Goal: Information Seeking & Learning: Check status

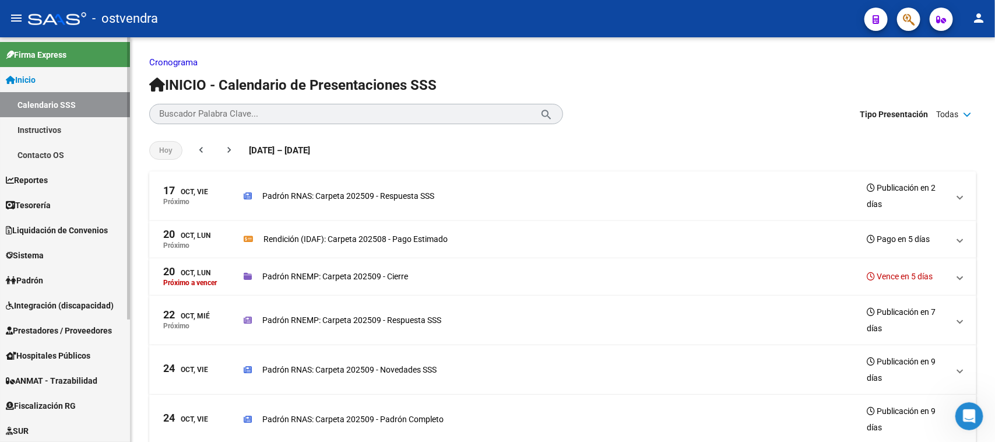
click at [62, 77] on link "Inicio" at bounding box center [65, 79] width 130 height 25
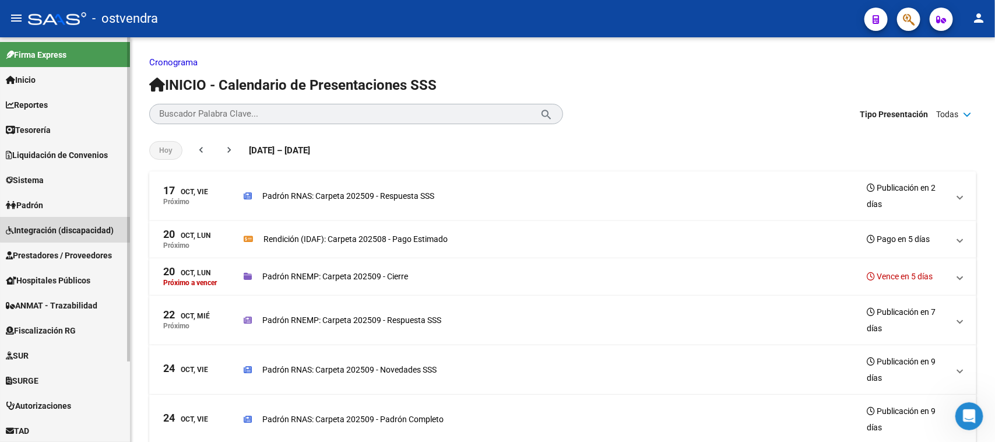
click at [73, 226] on span "Integración (discapacidad)" at bounding box center [60, 230] width 108 height 13
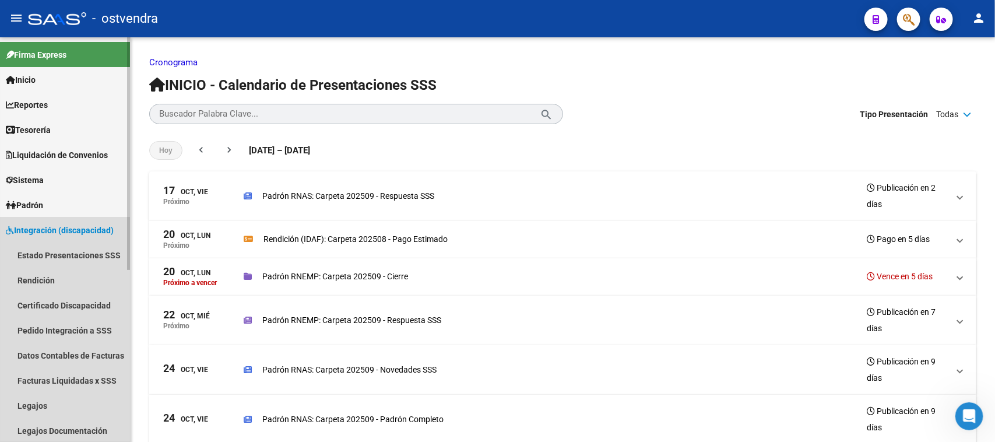
click at [73, 226] on span "Integración (discapacidad)" at bounding box center [60, 230] width 108 height 13
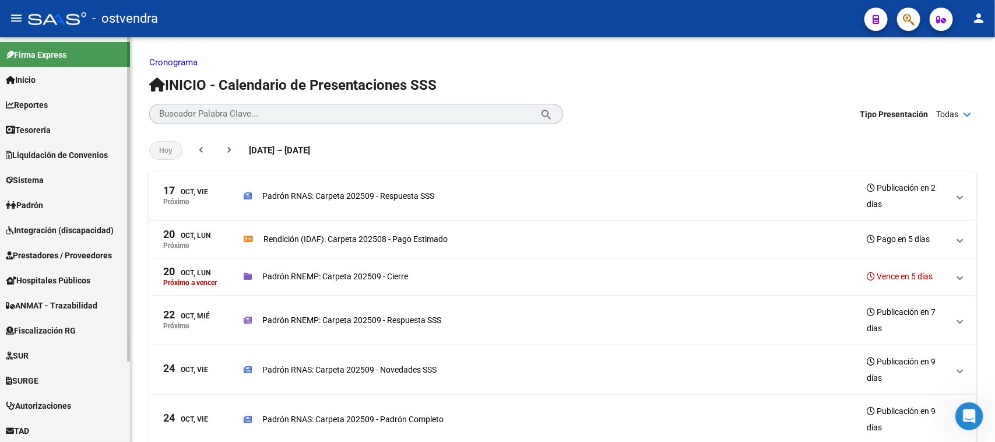
click at [73, 255] on span "Prestadores / Proveedores" at bounding box center [59, 255] width 106 height 13
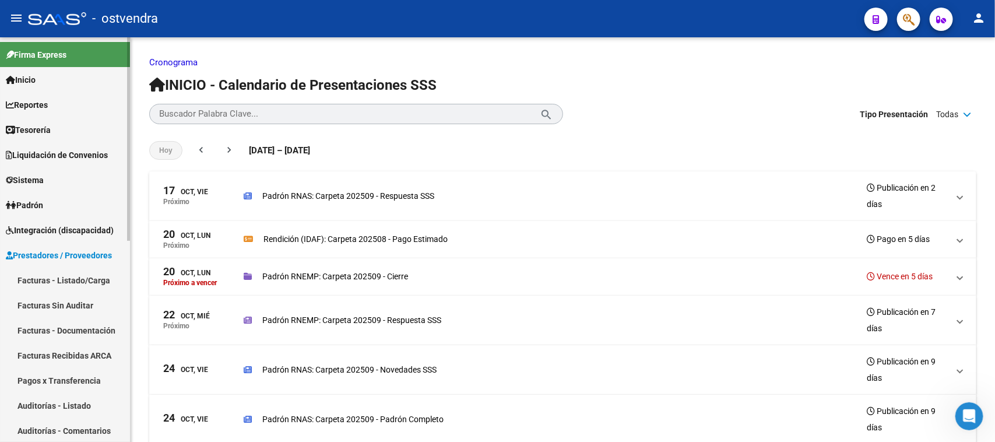
scroll to position [73, 0]
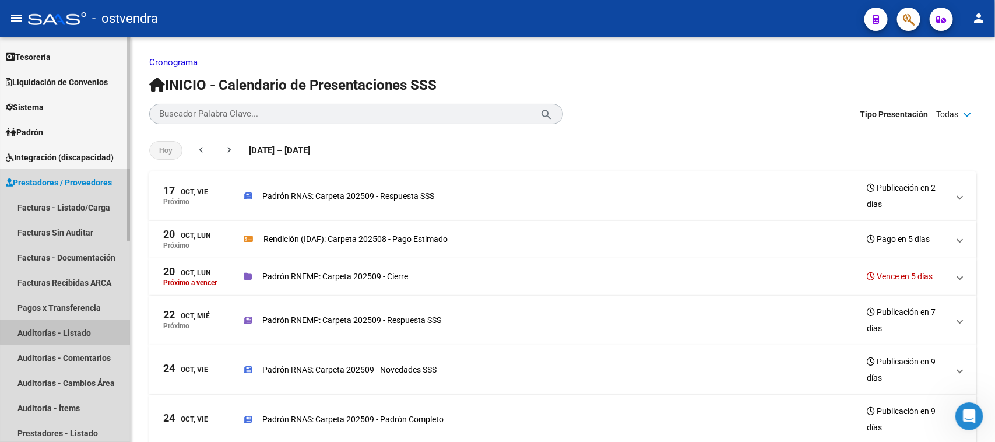
click at [89, 327] on link "Auditorías - Listado" at bounding box center [65, 332] width 130 height 25
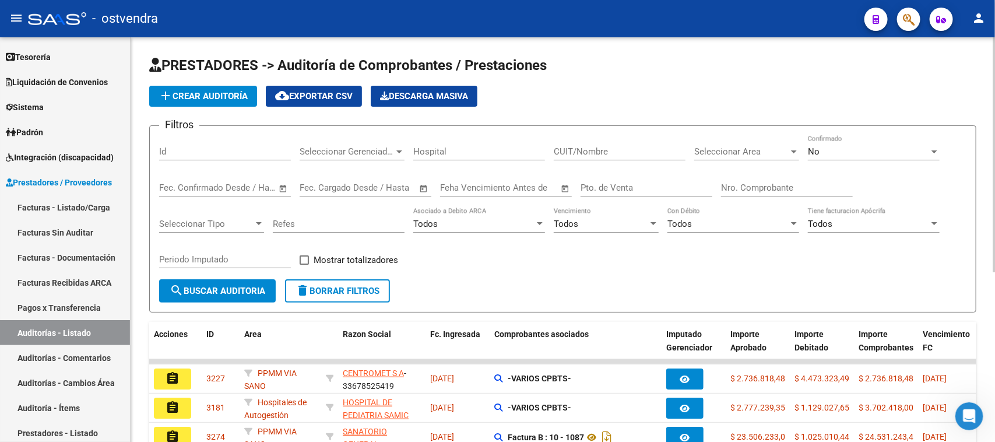
click at [764, 191] on input "Nro. Comprobante" at bounding box center [787, 187] width 132 height 10
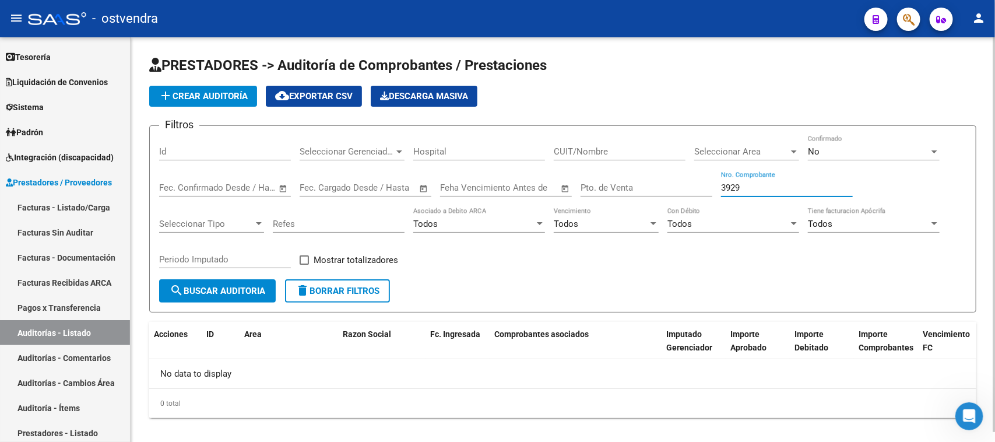
click at [860, 149] on div "No" at bounding box center [867, 151] width 121 height 10
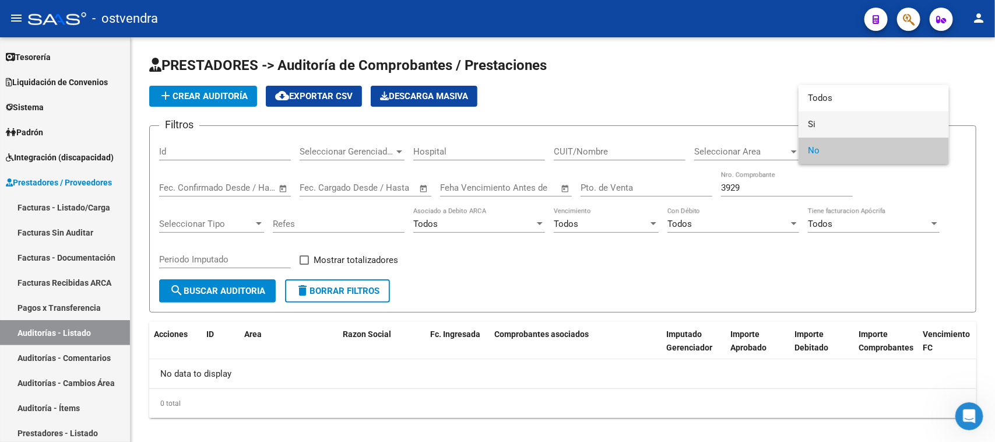
click at [838, 114] on span "Si" at bounding box center [873, 124] width 132 height 26
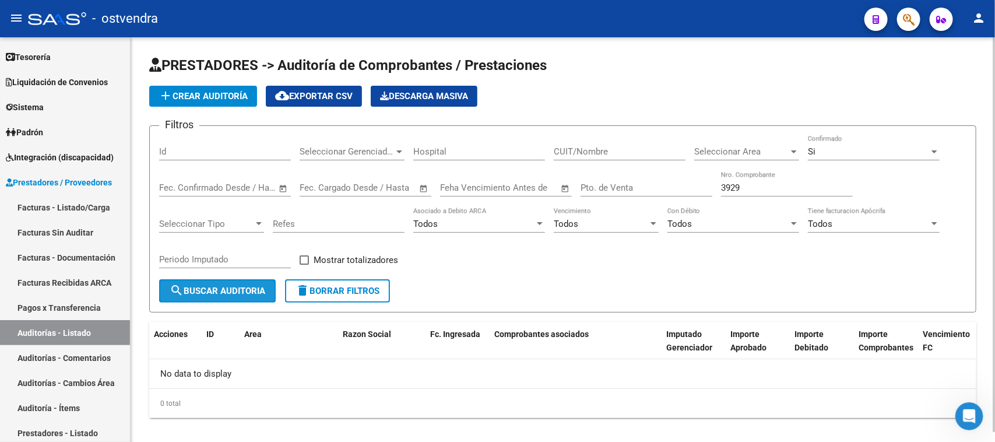
click at [249, 290] on span "search Buscar Auditoria" at bounding box center [218, 290] width 96 height 10
drag, startPoint x: 770, startPoint y: 181, endPoint x: 685, endPoint y: 175, distance: 84.6
click at [685, 175] on div "Filtros Id Seleccionar Gerenciador Seleccionar Gerenciador Hospital CUIT/Nombre…" at bounding box center [562, 207] width 807 height 144
paste input "20"
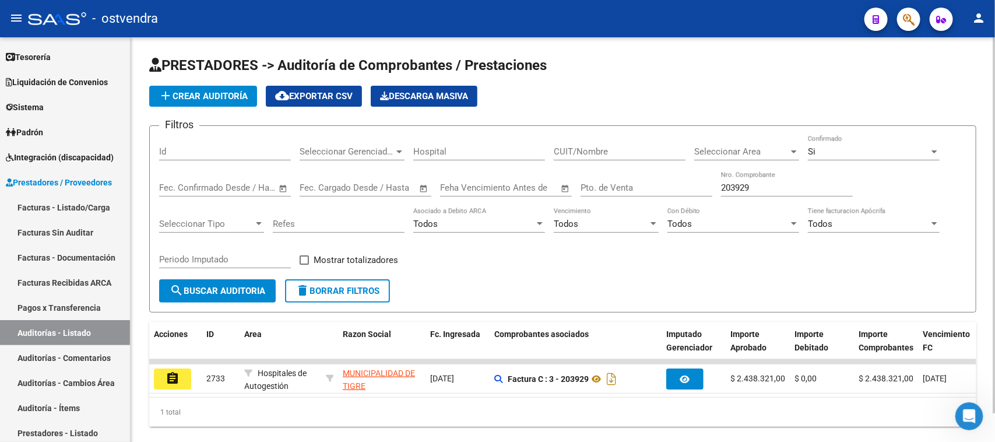
click at [817, 260] on div "Filtros Id Seleccionar Gerenciador Seleccionar Gerenciador Hospital CUIT/Nombre…" at bounding box center [562, 207] width 807 height 144
drag, startPoint x: 788, startPoint y: 188, endPoint x: 615, endPoint y: 192, distance: 173.1
click at [615, 192] on div "Filtros Id Seleccionar Gerenciador Seleccionar Gerenciador Hospital CUIT/Nombre…" at bounding box center [562, 207] width 807 height 144
paste input "620"
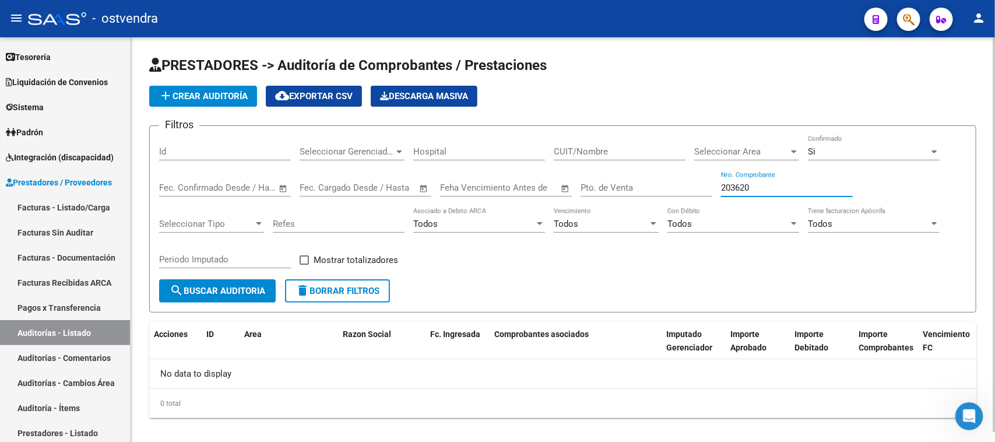
type input "203620"
click at [872, 156] on div "Si" at bounding box center [867, 151] width 121 height 10
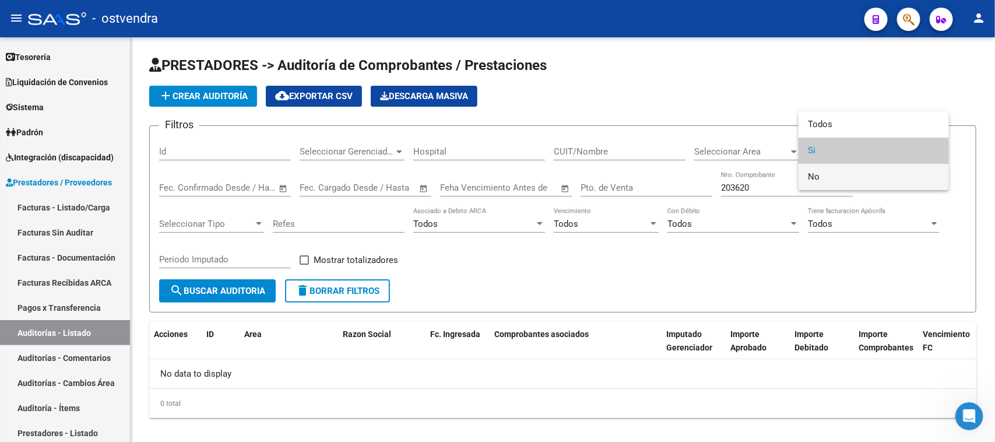
click at [840, 169] on span "No" at bounding box center [873, 177] width 132 height 26
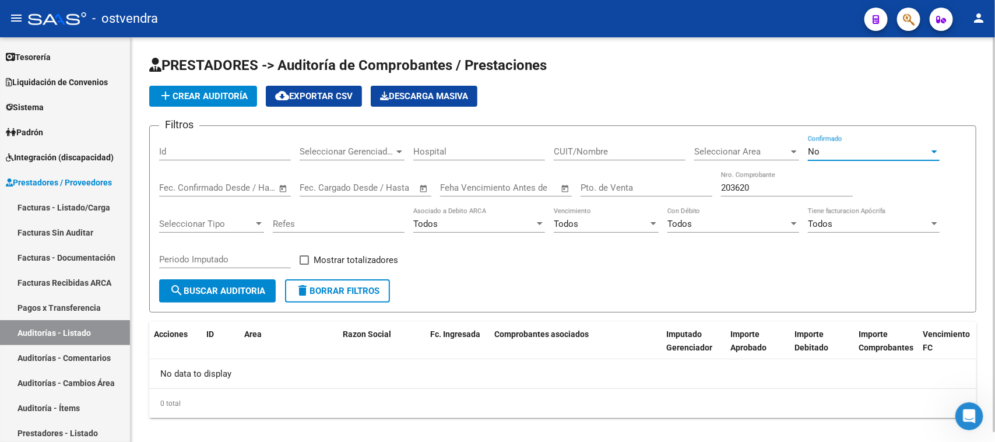
click at [255, 279] on button "search Buscar Auditoria" at bounding box center [217, 290] width 117 height 23
click at [682, 260] on div "Filtros Id Seleccionar Gerenciador Seleccionar Gerenciador Hospital CUIT/Nombre…" at bounding box center [562, 207] width 807 height 144
click at [821, 156] on div "No Confirmado" at bounding box center [873, 147] width 132 height 25
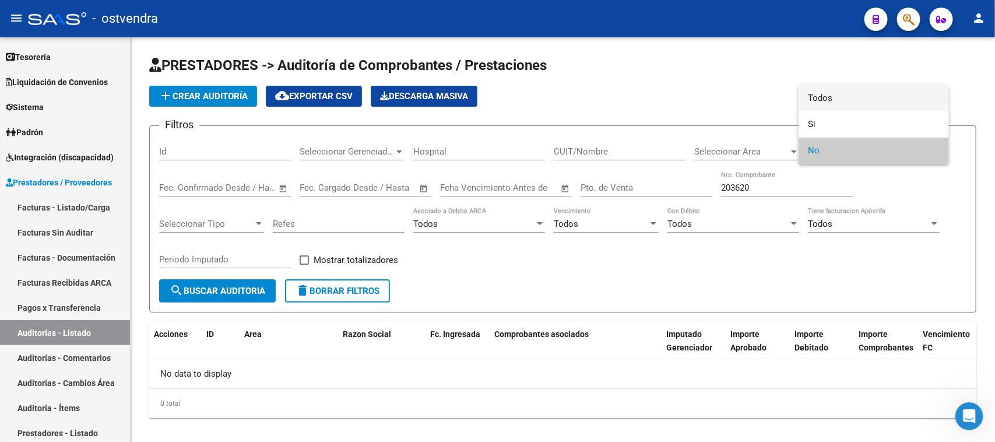
click at [831, 103] on span "Todos" at bounding box center [873, 98] width 132 height 26
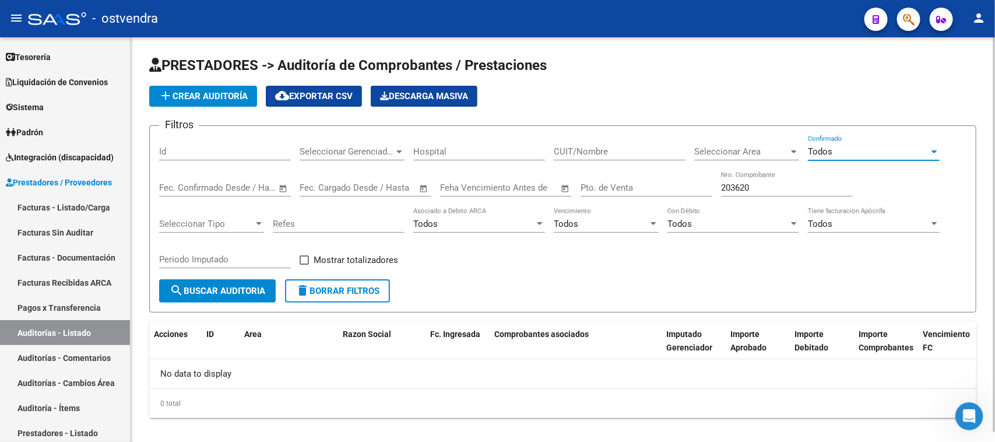
click at [242, 291] on span "search Buscar Auditoria" at bounding box center [218, 290] width 96 height 10
drag, startPoint x: 790, startPoint y: 186, endPoint x: 654, endPoint y: 185, distance: 135.8
click at [654, 185] on div "Filtros Id Seleccionar Gerenciador Seleccionar Gerenciador Hospital CUIT/Nombre…" at bounding box center [562, 207] width 807 height 144
click at [260, 281] on button "search Buscar Auditoria" at bounding box center [217, 290] width 117 height 23
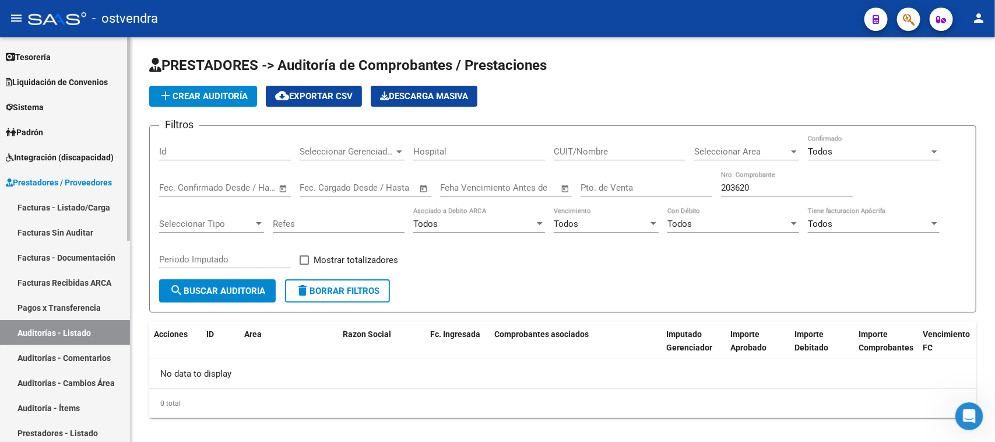
click at [90, 281] on link "Facturas Recibidas ARCA" at bounding box center [65, 282] width 130 height 25
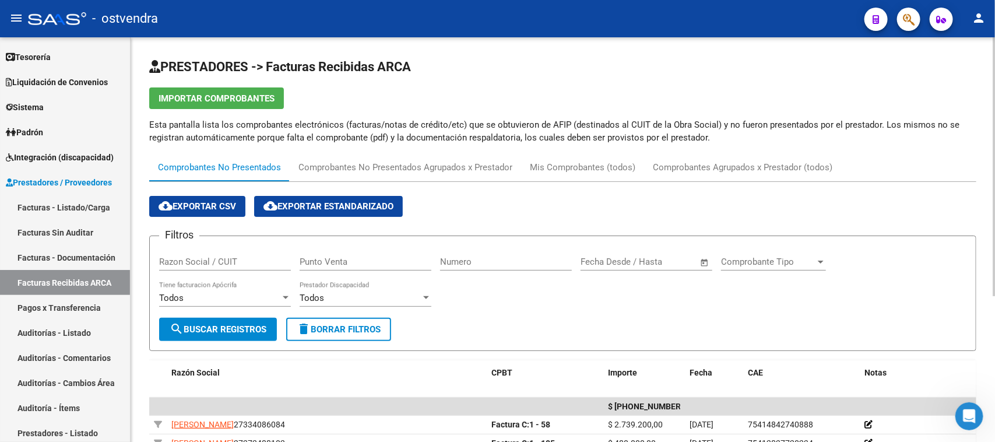
click at [469, 262] on input "Numero" at bounding box center [506, 261] width 132 height 10
paste input "203620"
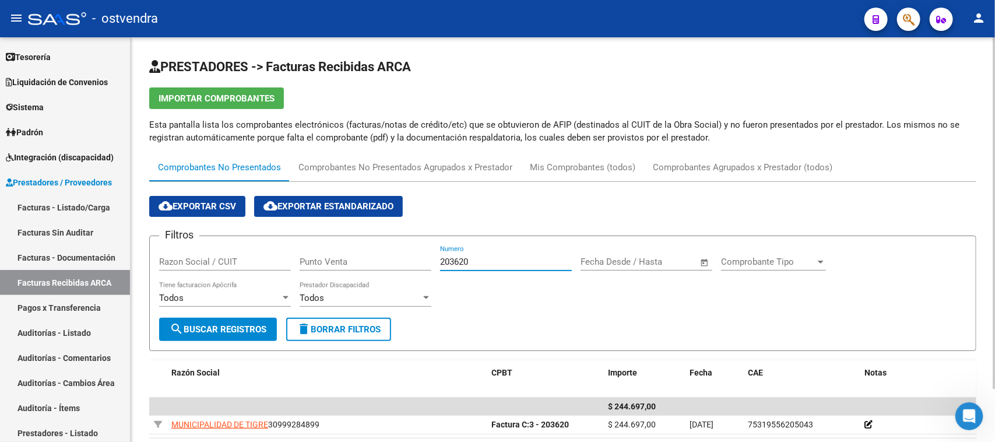
scroll to position [62, 0]
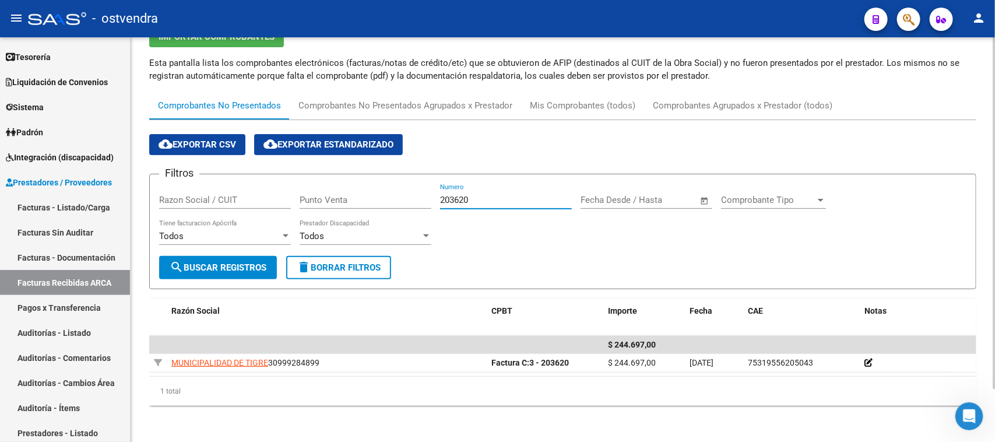
type input "203620"
